Goal: Entertainment & Leisure: Consume media (video, audio)

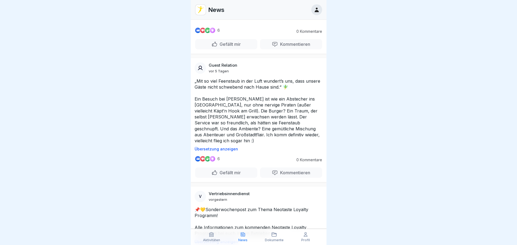
scroll to position [190, 0]
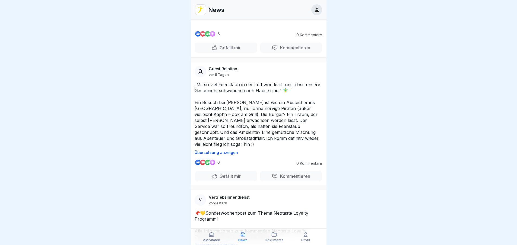
click at [263, 26] on video at bounding box center [258, 6] width 81 height 41
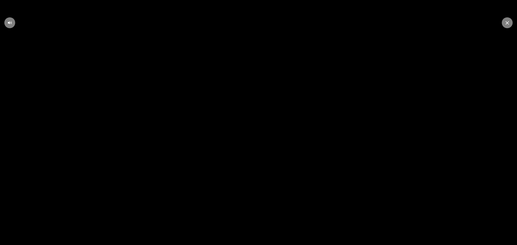
click at [509, 23] on div at bounding box center [507, 22] width 11 height 11
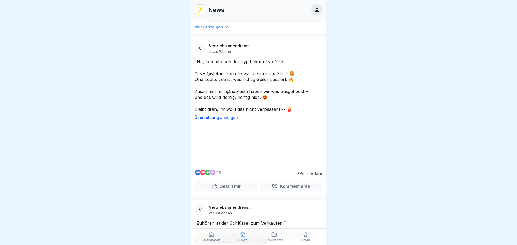
scroll to position [2311, 0]
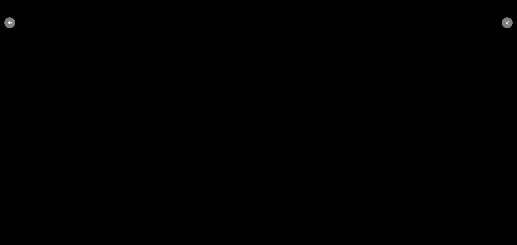
click at [259, 126] on icon at bounding box center [258, 122] width 7 height 7
click at [506, 24] on icon at bounding box center [506, 22] width 3 height 3
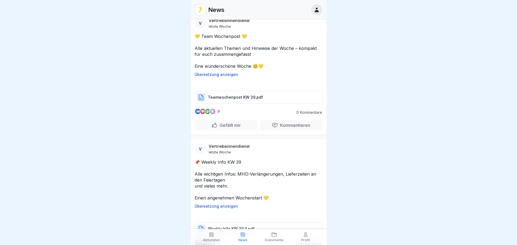
scroll to position [2664, 0]
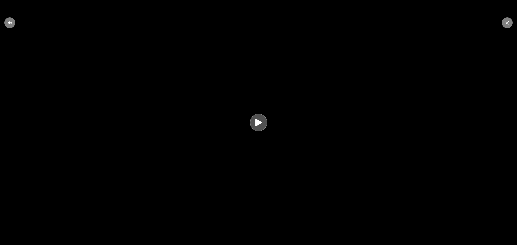
click at [261, 123] on icon at bounding box center [258, 122] width 7 height 7
drag, startPoint x: 506, startPoint y: 24, endPoint x: 503, endPoint y: 24, distance: 3.3
click at [506, 24] on icon at bounding box center [506, 22] width 3 height 3
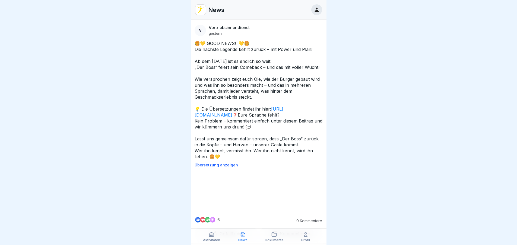
scroll to position [0, 0]
